Goal: Find specific page/section: Find specific page/section

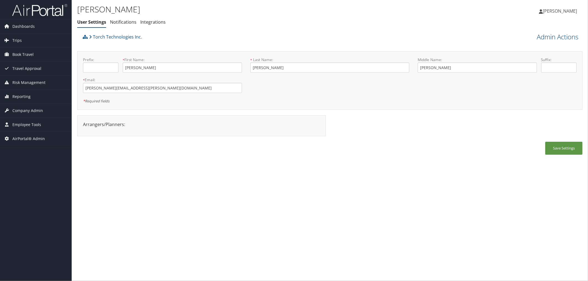
click at [543, 39] on link "Admin Actions" at bounding box center [557, 36] width 42 height 9
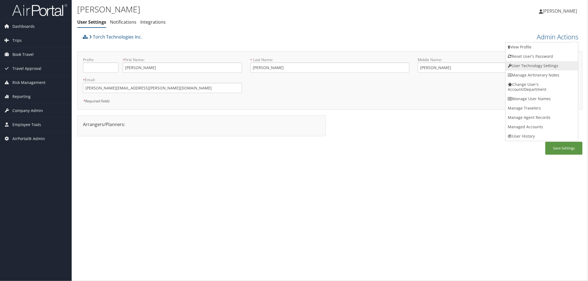
click at [528, 67] on link "User Technology Settings" at bounding box center [541, 65] width 72 height 9
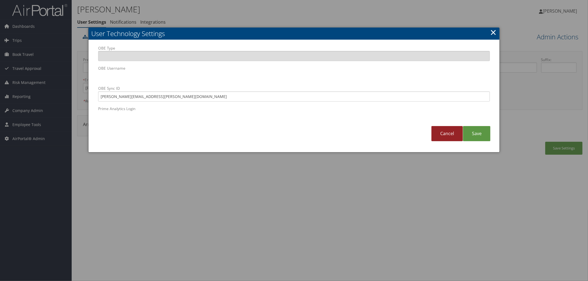
click at [439, 135] on link "Cancel" at bounding box center [446, 133] width 31 height 15
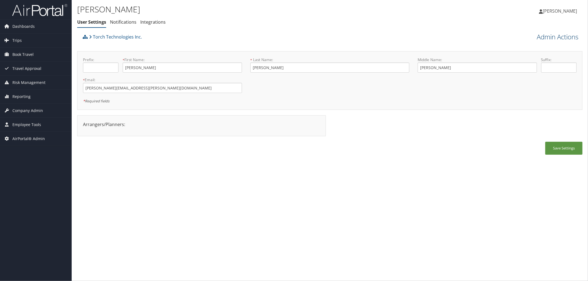
click at [567, 35] on link "Admin Actions" at bounding box center [557, 36] width 42 height 9
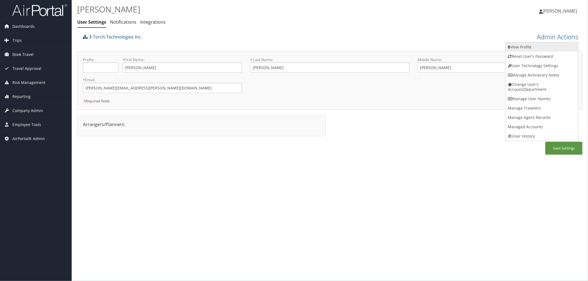
click at [532, 45] on link "View Profile" at bounding box center [541, 46] width 72 height 9
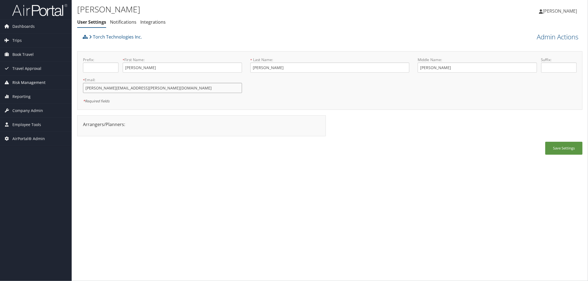
drag, startPoint x: 159, startPoint y: 86, endPoint x: 50, endPoint y: 86, distance: 109.4
click at [50, 86] on div "Dashboards AirPortal 360™ (Manager) AirPortal 360™ (Agent) My Travel Dashboard …" at bounding box center [294, 140] width 588 height 281
click at [221, 38] on div "Torch Technologies Inc." at bounding box center [266, 38] width 370 height 15
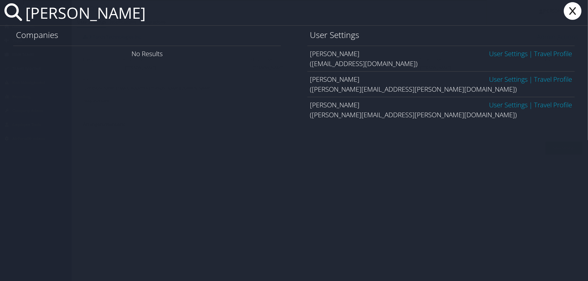
type input "todd daniels"
click at [502, 52] on link "User Settings" at bounding box center [508, 53] width 39 height 9
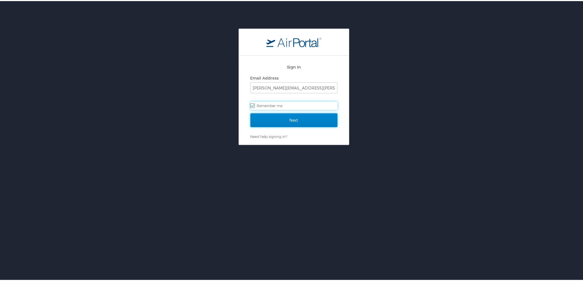
click at [300, 123] on input "Next" at bounding box center [293, 119] width 87 height 14
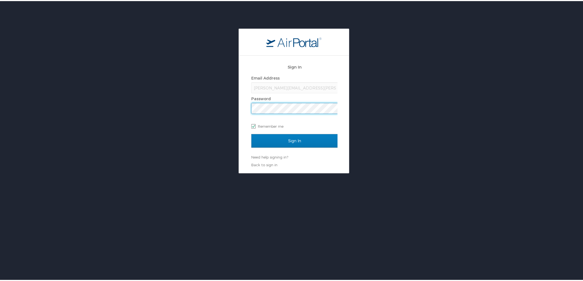
scroll to position [0, 1]
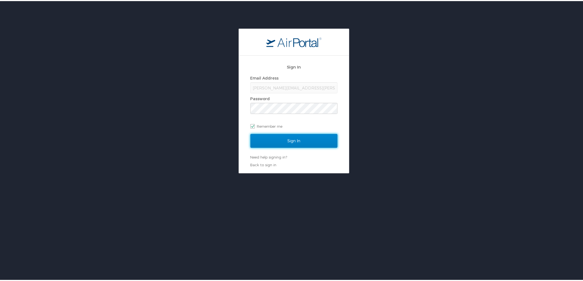
click at [295, 141] on input "Sign In" at bounding box center [293, 140] width 87 height 14
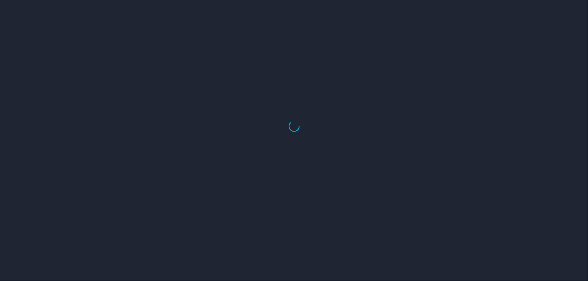
select select "US"
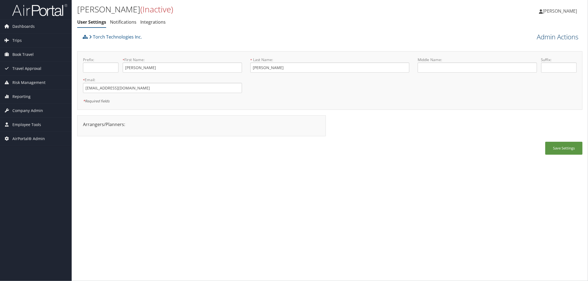
click at [555, 37] on link "Admin Actions" at bounding box center [557, 36] width 42 height 9
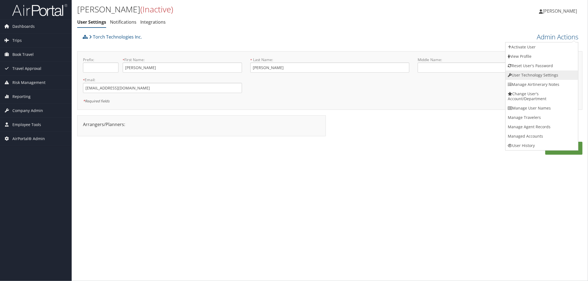
click at [522, 75] on link "User Technology Settings" at bounding box center [541, 75] width 72 height 9
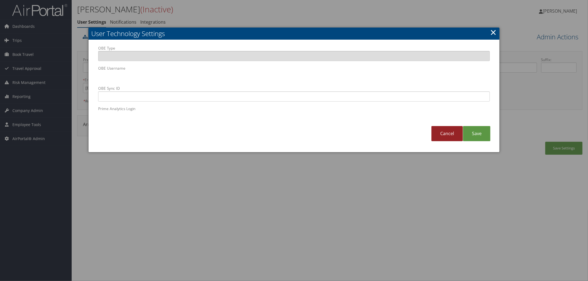
click at [451, 133] on link "Cancel" at bounding box center [446, 133] width 31 height 15
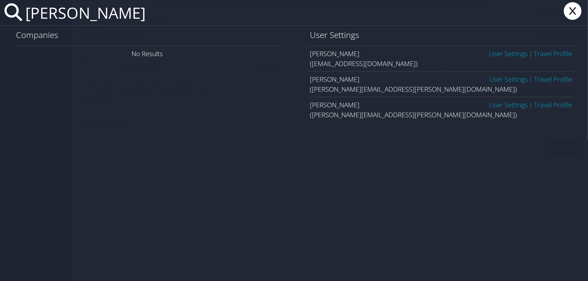
click at [491, 104] on link "User Settings" at bounding box center [508, 104] width 39 height 9
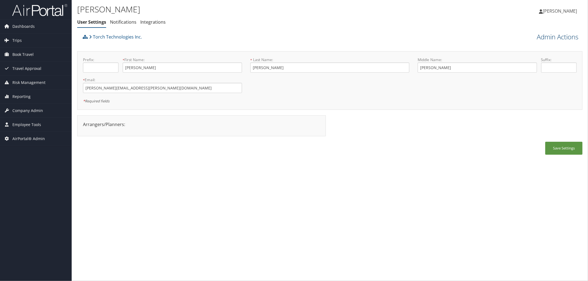
click at [557, 36] on link "Admin Actions" at bounding box center [557, 36] width 42 height 9
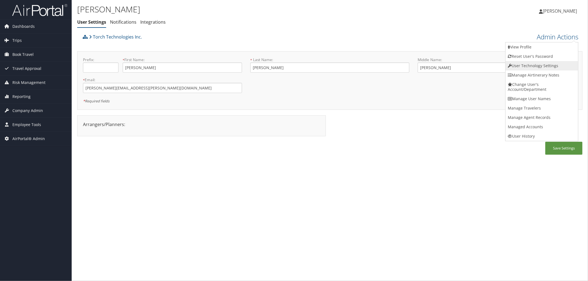
click at [524, 65] on link "User Technology Settings" at bounding box center [541, 65] width 72 height 9
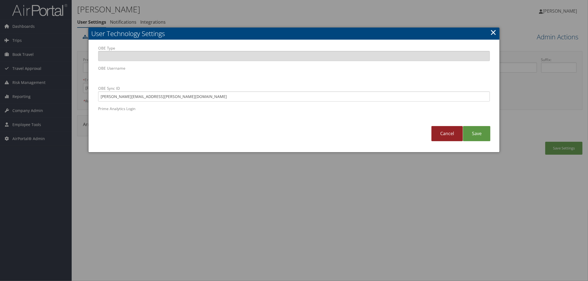
click at [444, 132] on link "Cancel" at bounding box center [446, 133] width 31 height 15
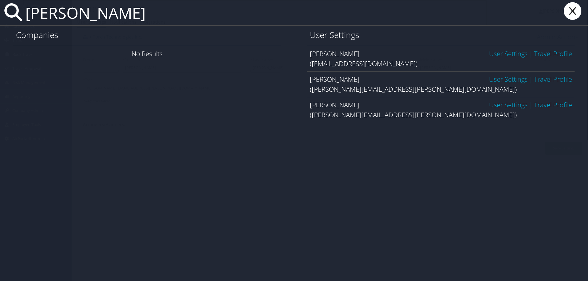
click at [499, 107] on link "User Settings" at bounding box center [508, 104] width 39 height 9
click at [507, 53] on link "User Settings" at bounding box center [508, 53] width 39 height 9
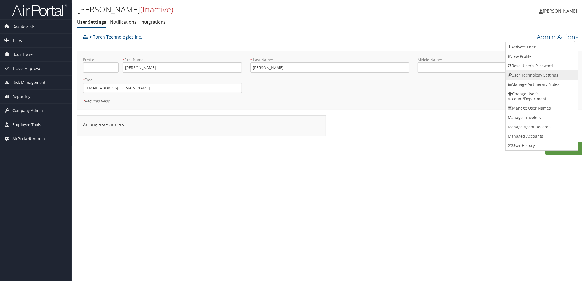
click at [532, 74] on link "User Technology Settings" at bounding box center [541, 75] width 72 height 9
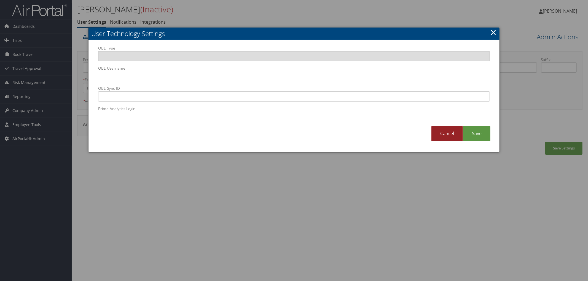
click at [451, 136] on link "Cancel" at bounding box center [446, 133] width 31 height 15
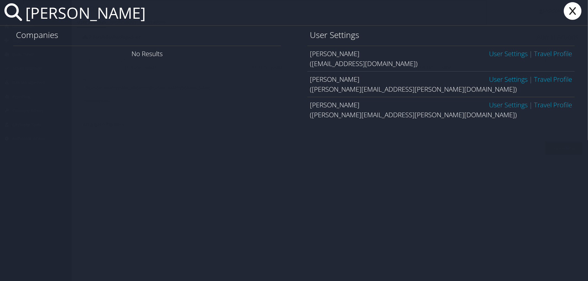
click at [520, 56] on link "User Settings" at bounding box center [508, 53] width 39 height 9
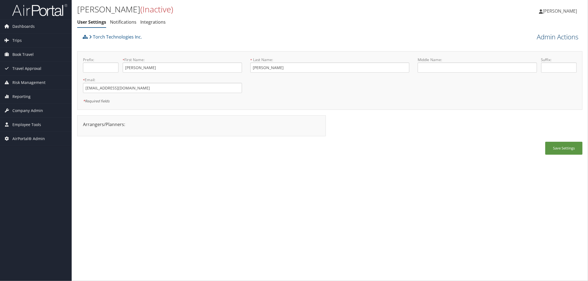
click at [565, 34] on link "Admin Actions" at bounding box center [557, 36] width 42 height 9
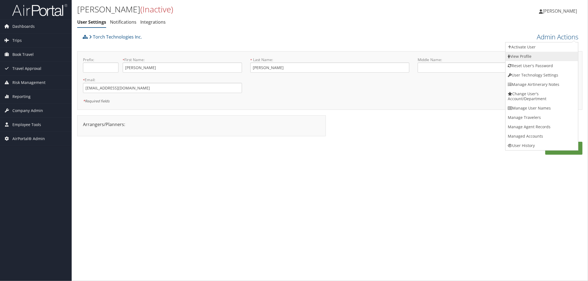
click at [535, 53] on link "View Profile" at bounding box center [541, 56] width 72 height 9
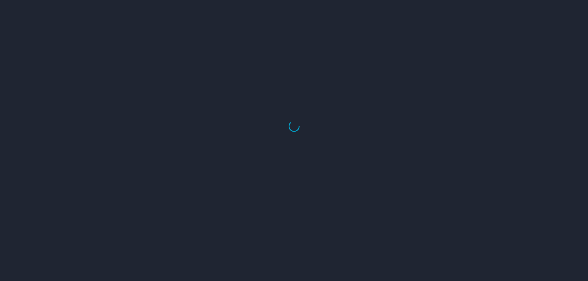
select select "US"
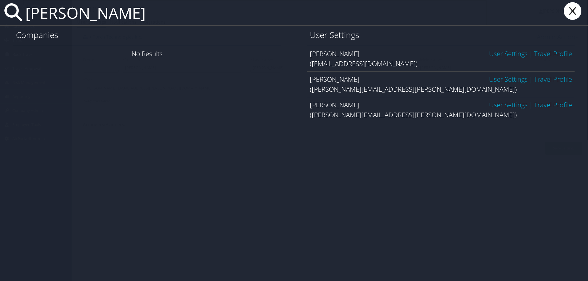
click at [499, 103] on link "User Settings" at bounding box center [508, 104] width 39 height 9
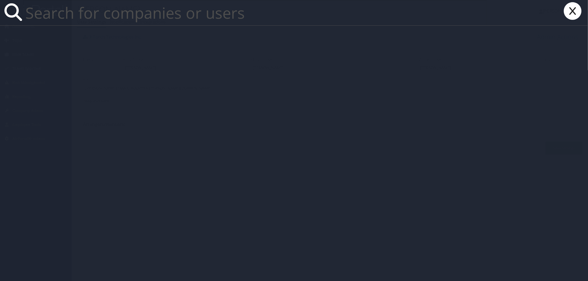
paste input "Webasto Convertibles"
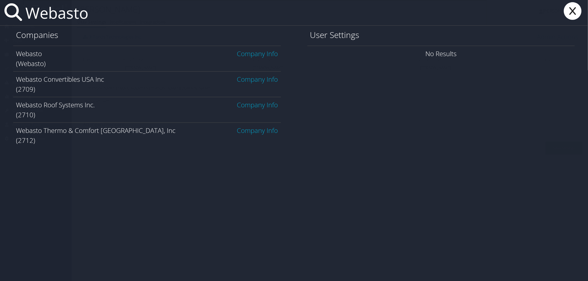
type input "Webasto"
click at [253, 56] on link "Company Info" at bounding box center [257, 53] width 41 height 9
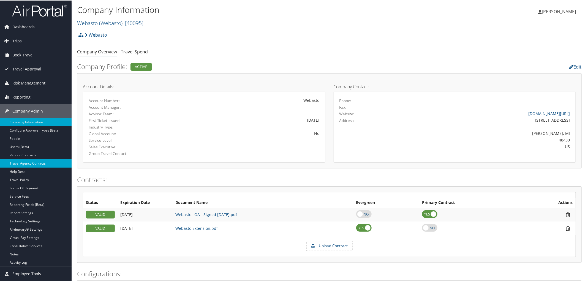
click at [40, 166] on link "Travel Agency Contacts" at bounding box center [36, 163] width 72 height 8
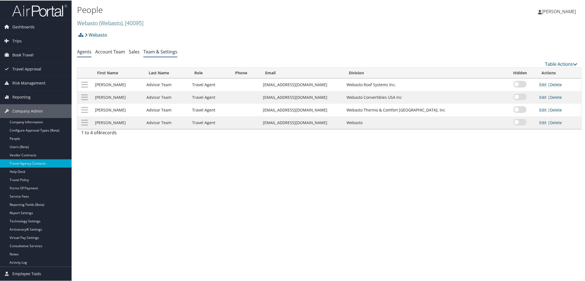
click at [152, 53] on link "Team & Settings" at bounding box center [161, 51] width 34 height 6
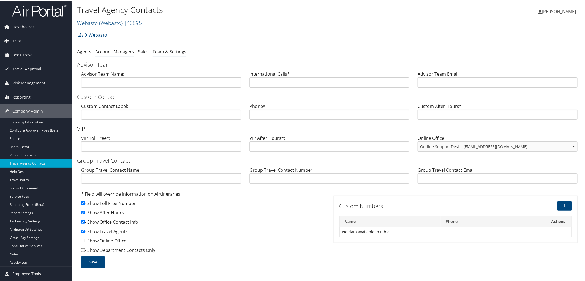
click at [110, 51] on link "Account Managers" at bounding box center [114, 51] width 39 height 6
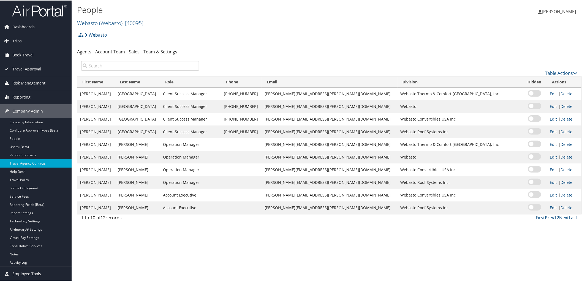
click at [155, 51] on link "Team & Settings" at bounding box center [161, 51] width 34 height 6
